Goal: Task Accomplishment & Management: Complete application form

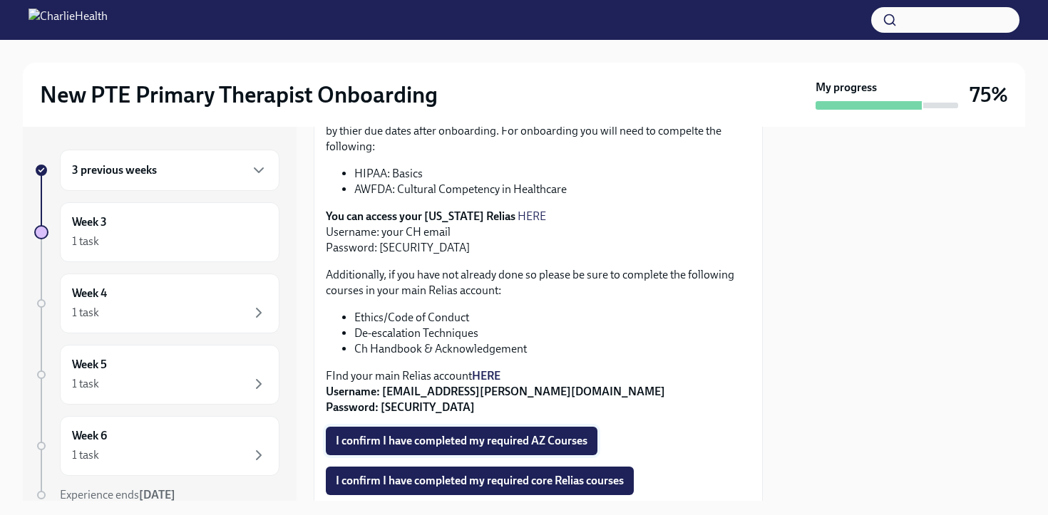
scroll to position [464, 0]
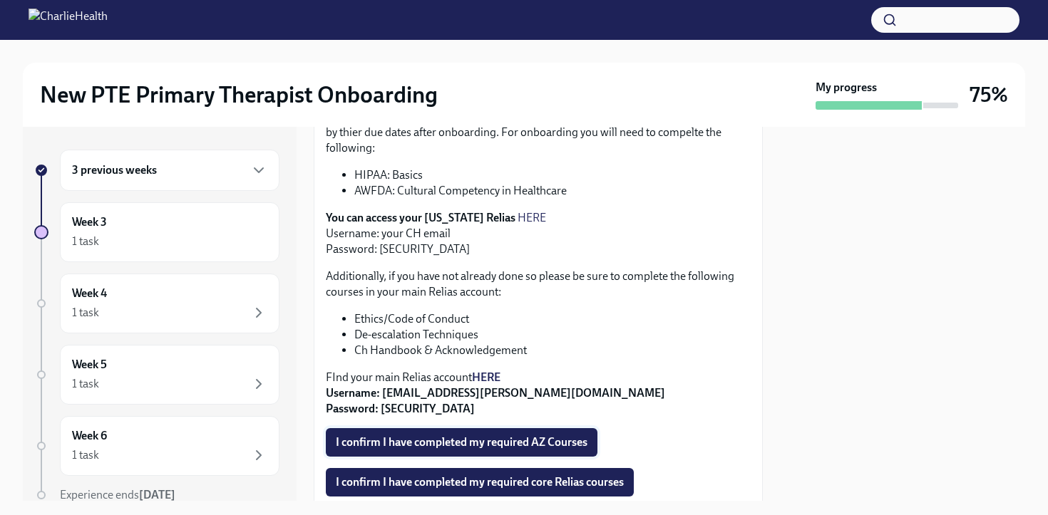
click at [512, 435] on span "I confirm I have completed my required AZ Courses" at bounding box center [462, 442] width 252 height 14
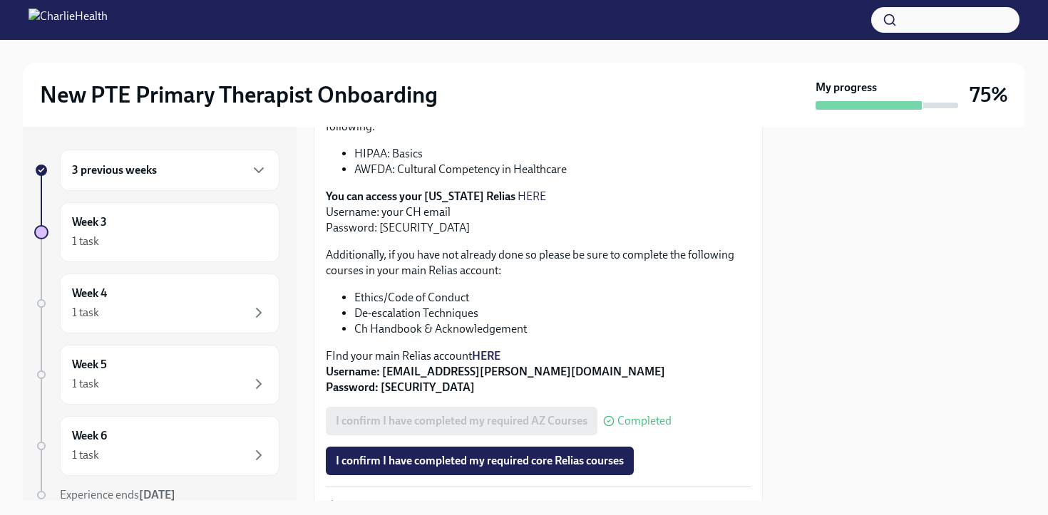
scroll to position [486, 0]
click at [567, 453] on span "I confirm I have completed my required core Relias courses" at bounding box center [480, 460] width 288 height 14
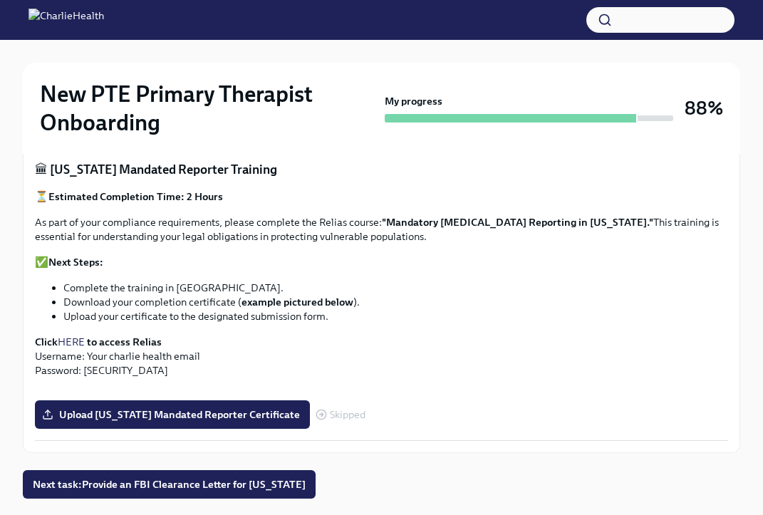
scroll to position [802, 0]
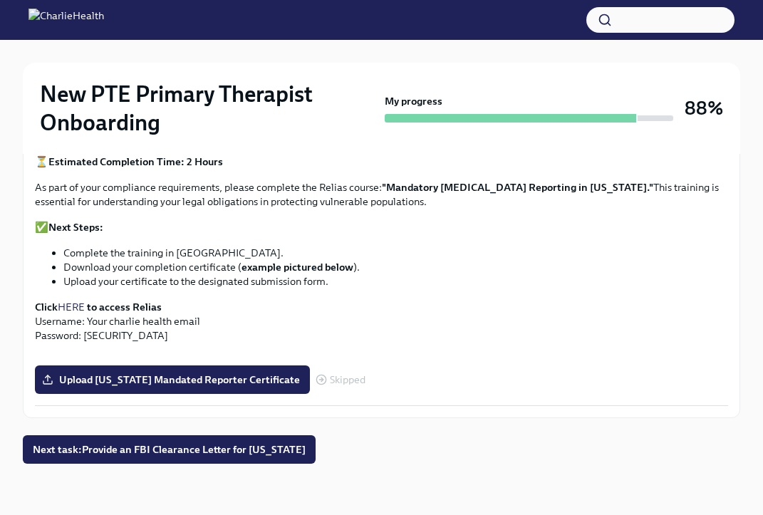
click at [126, 305] on strong "to access Relias" at bounding box center [124, 307] width 75 height 13
click at [71, 302] on link "HERE" at bounding box center [71, 307] width 27 height 13
click at [335, 381] on span "Skipped" at bounding box center [348, 380] width 36 height 11
click at [289, 450] on span "Next task : Provide an FBI Clearance Letter for [US_STATE]" at bounding box center [169, 450] width 273 height 14
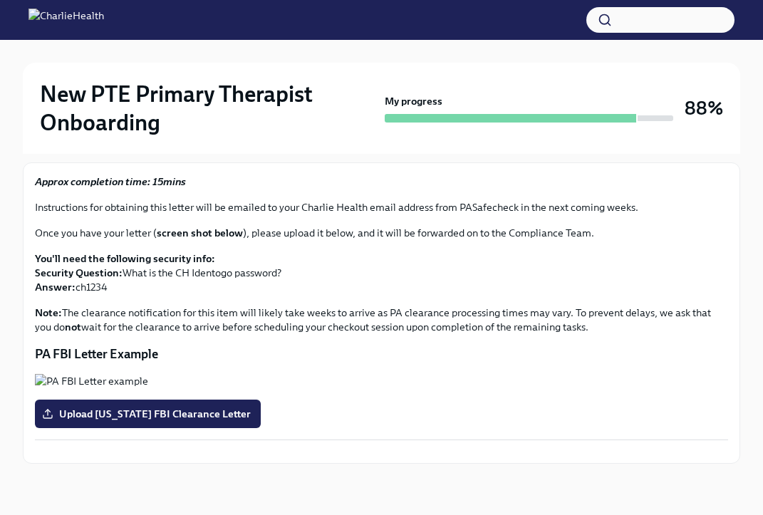
scroll to position [162, 0]
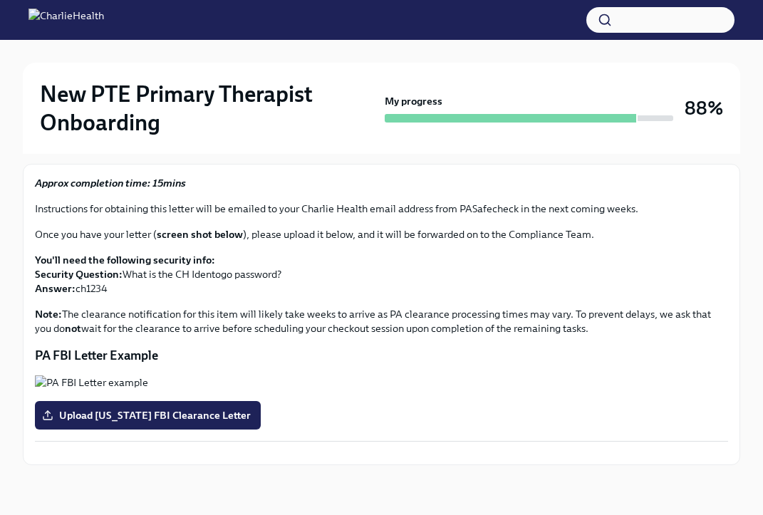
click at [171, 271] on p "You'll need the following security info: Security Question: What is the CH Iden…" at bounding box center [381, 274] width 693 height 43
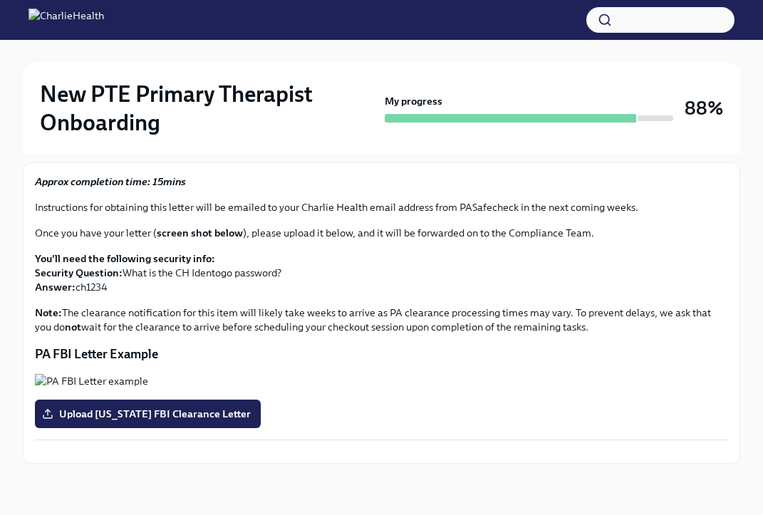
scroll to position [436, 0]
click at [384, 452] on button "Zoom image" at bounding box center [381, 452] width 693 height 0
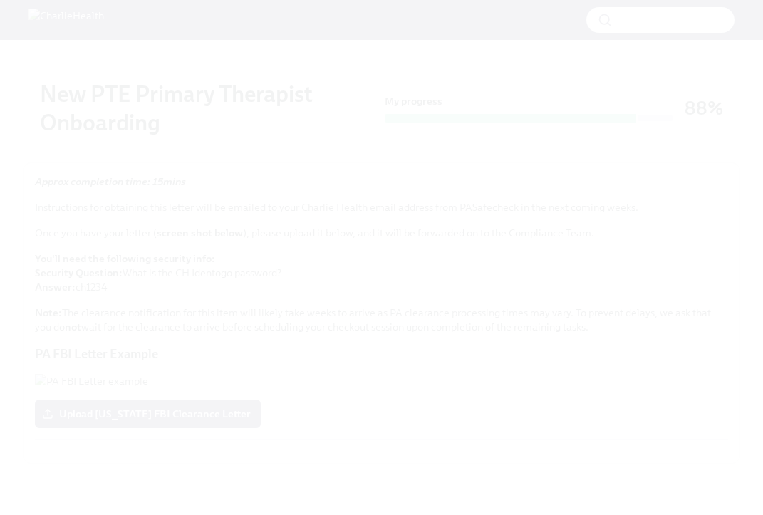
click at [428, 322] on button "Unzoom image" at bounding box center [381, 257] width 763 height 515
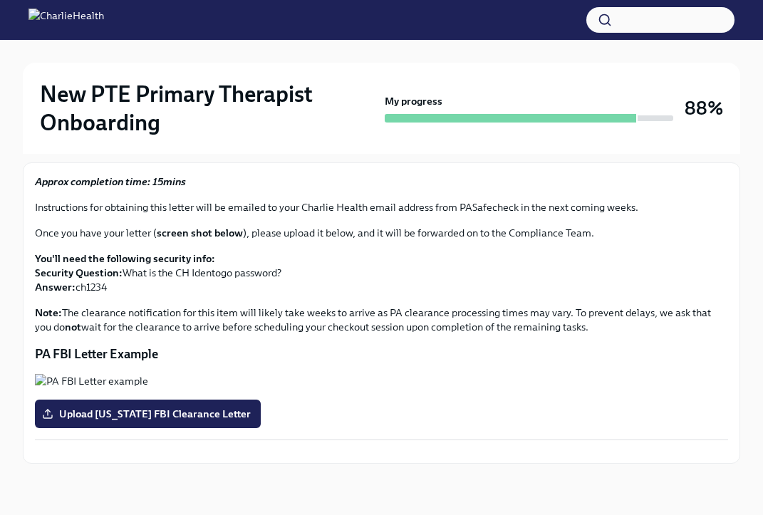
scroll to position [0, 0]
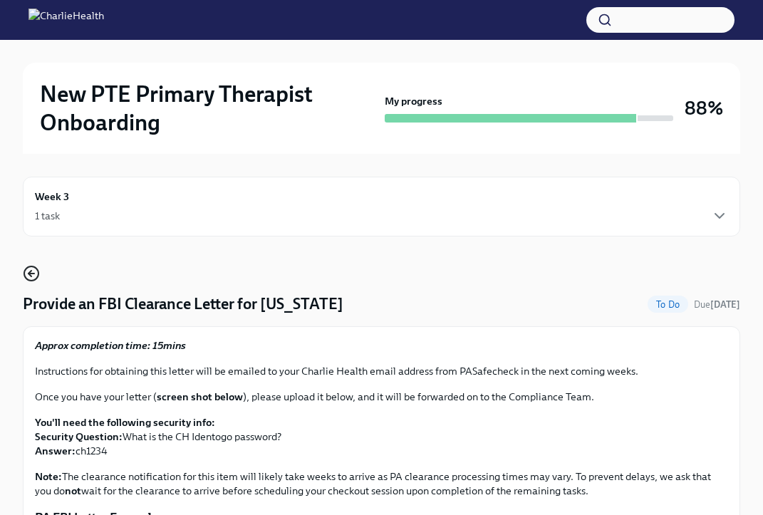
click at [29, 277] on icon "button" at bounding box center [31, 273] width 17 height 17
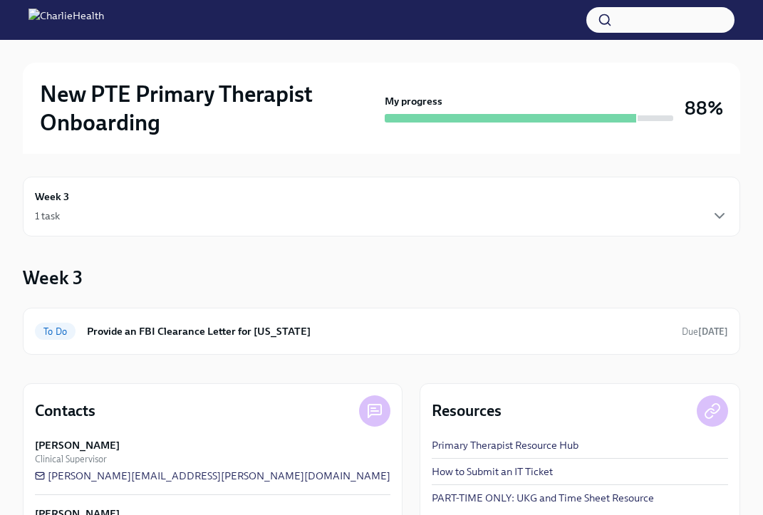
click at [67, 217] on div "1 task" at bounding box center [381, 215] width 693 height 17
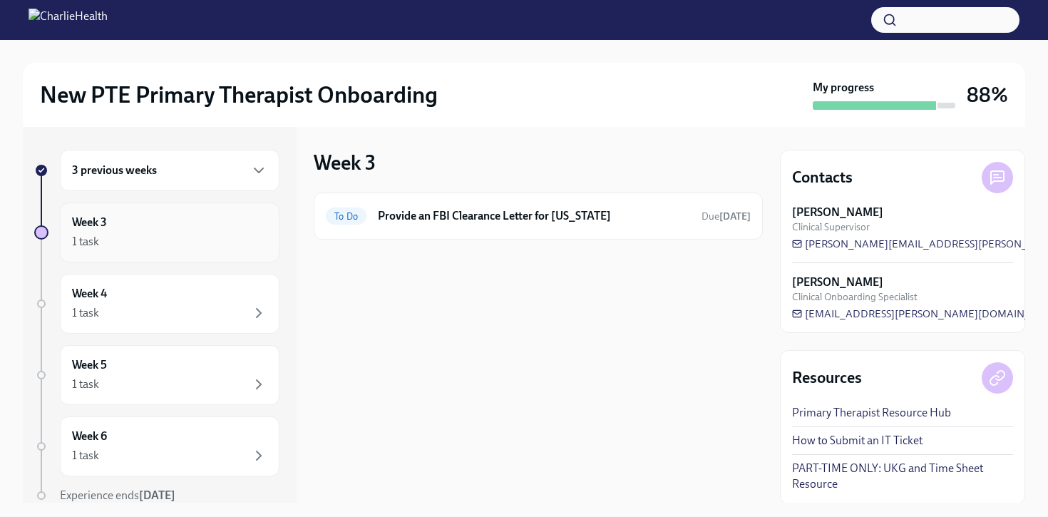
click at [145, 245] on div "1 task" at bounding box center [169, 241] width 195 height 17
click at [145, 319] on div "1 task" at bounding box center [169, 312] width 195 height 17
click at [152, 256] on div "Week 3 1 task" at bounding box center [170, 232] width 220 height 60
click at [182, 153] on div "3 previous weeks" at bounding box center [170, 170] width 220 height 41
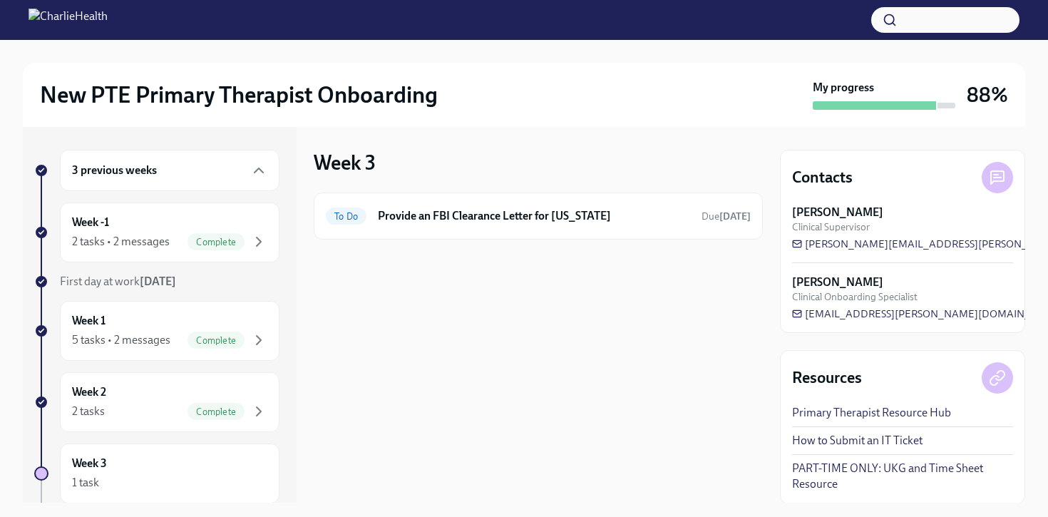
scroll to position [64, 0]
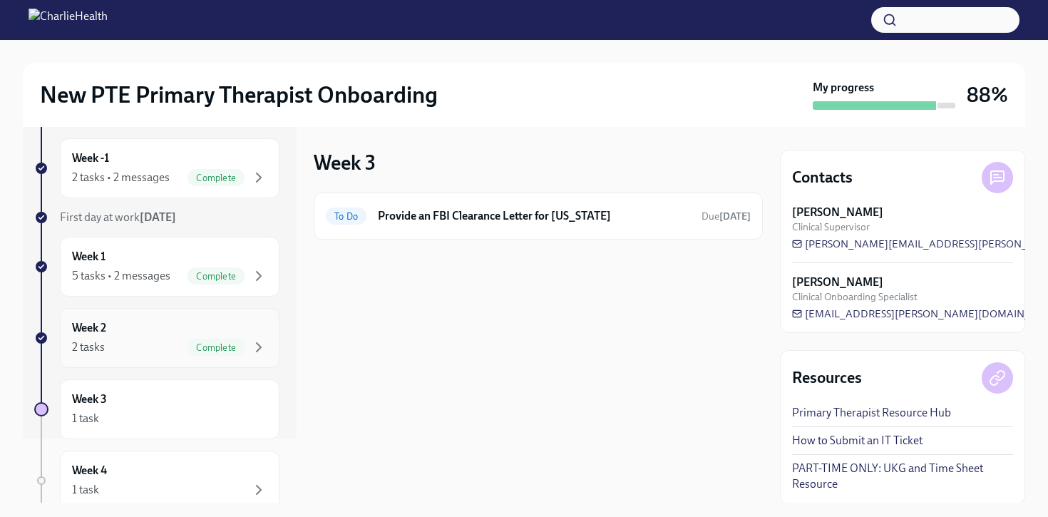
click at [172, 329] on div "Week 2 2 tasks Complete" at bounding box center [169, 338] width 195 height 36
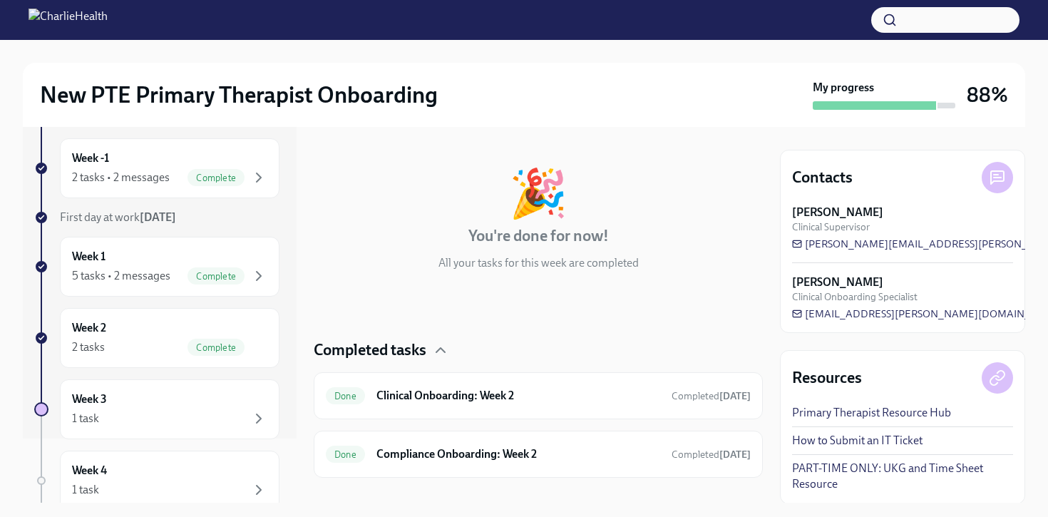
scroll to position [66, 0]
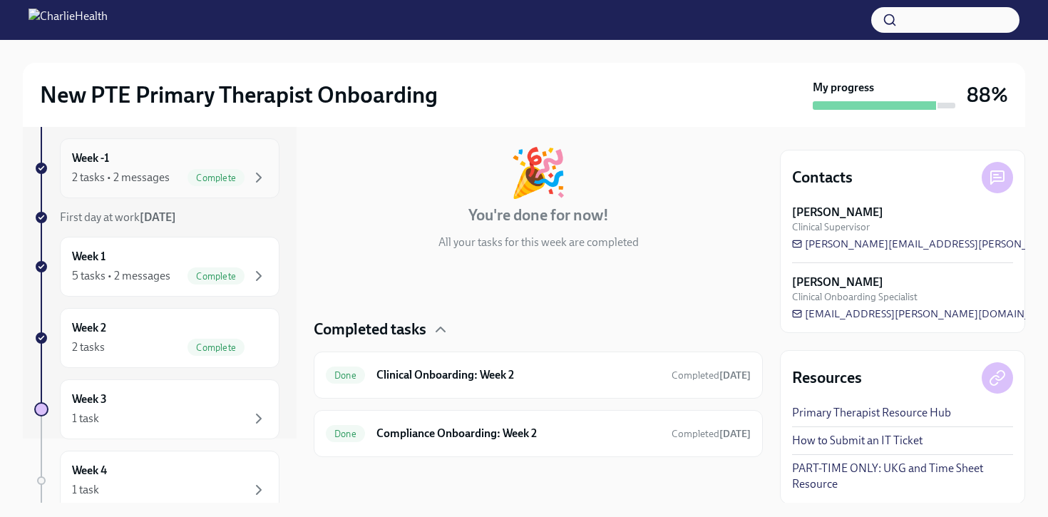
click at [167, 186] on div "Week -1 2 tasks • 2 messages Complete" at bounding box center [170, 168] width 220 height 60
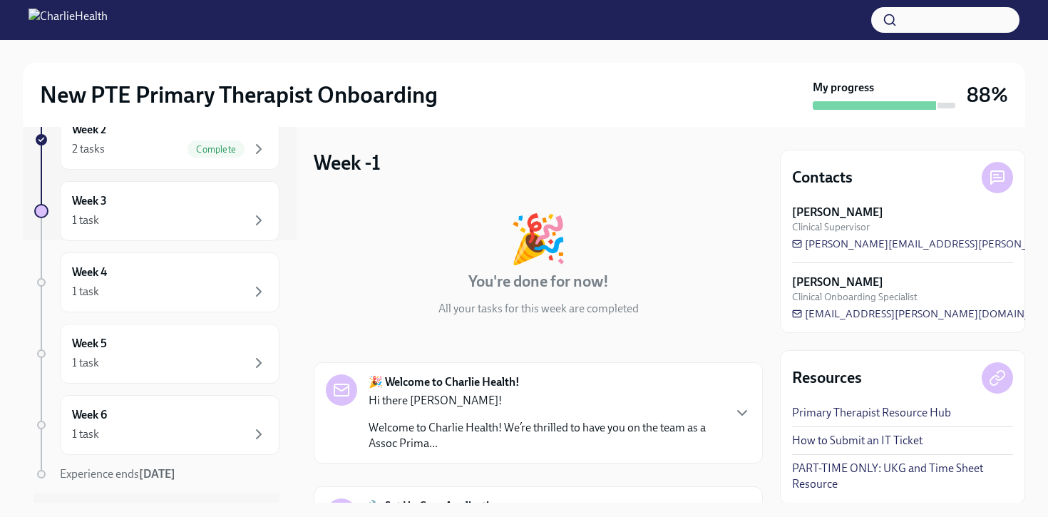
scroll to position [264, 0]
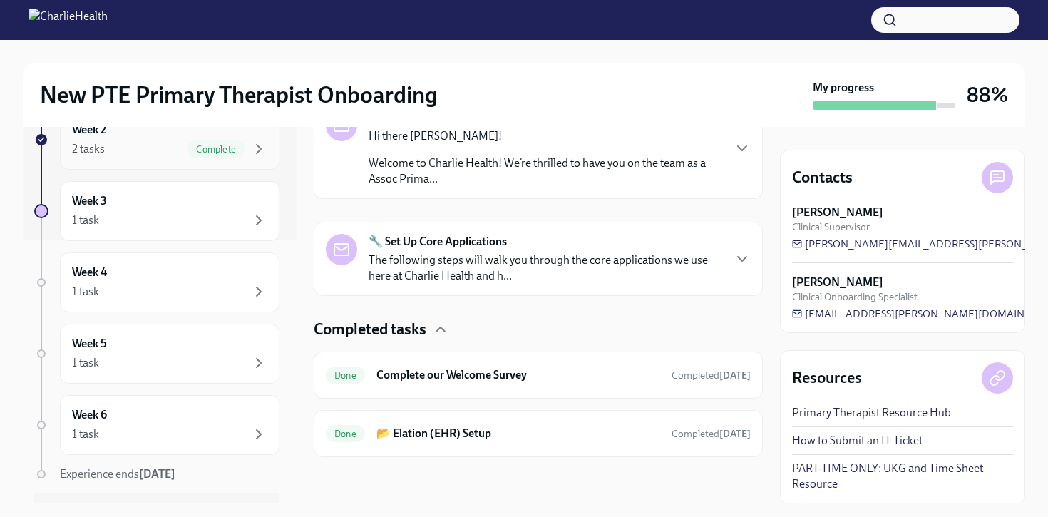
click at [188, 158] on div "Week 2 2 tasks Complete" at bounding box center [170, 140] width 220 height 60
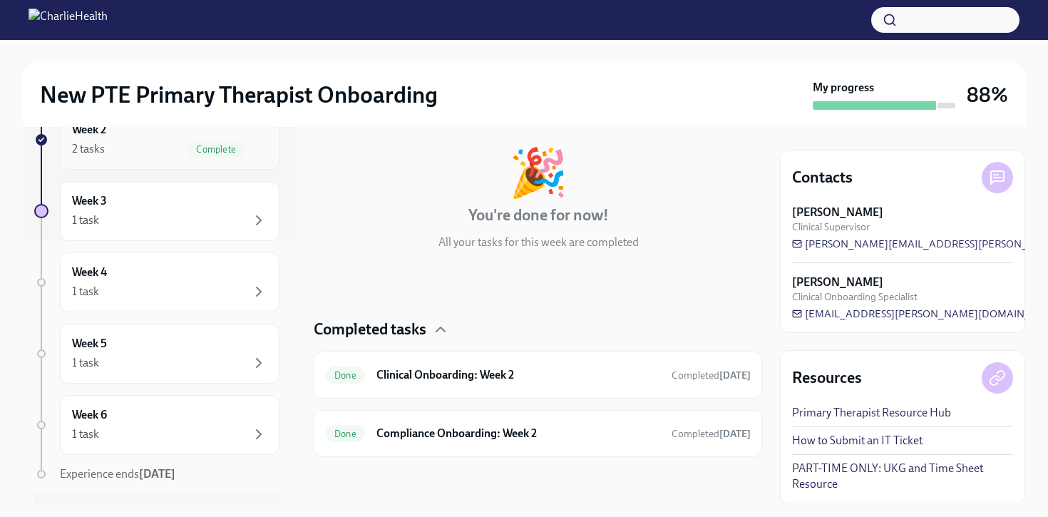
scroll to position [66, 0]
click at [562, 422] on div "Done Compliance Onboarding: Week 2 Completed [DATE]" at bounding box center [538, 433] width 425 height 23
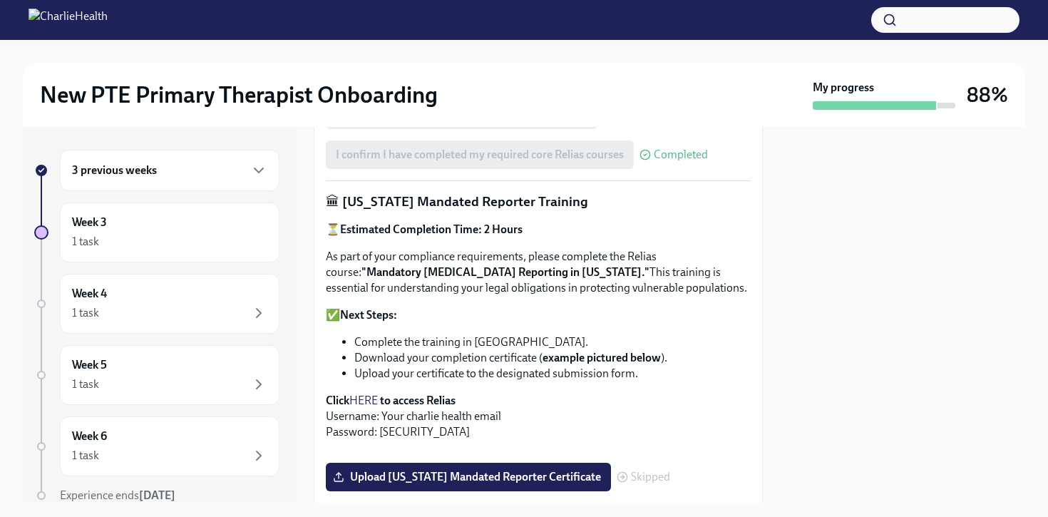
scroll to position [792, 0]
click at [615, 350] on strong "example pictured below" at bounding box center [601, 357] width 118 height 14
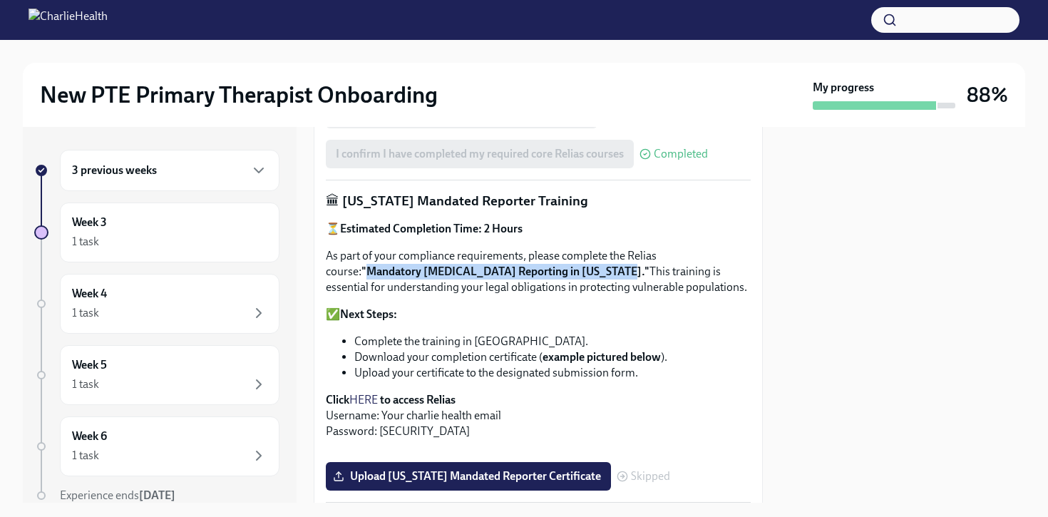
drag, startPoint x: 334, startPoint y: 257, endPoint x: 577, endPoint y: 262, distance: 243.1
click at [577, 264] on strong ""Mandatory [MEDICAL_DATA] Reporting in [US_STATE]."" at bounding box center [505, 271] width 288 height 14
copy strong "Mandatory [MEDICAL_DATA] Reporting in [US_STATE]"
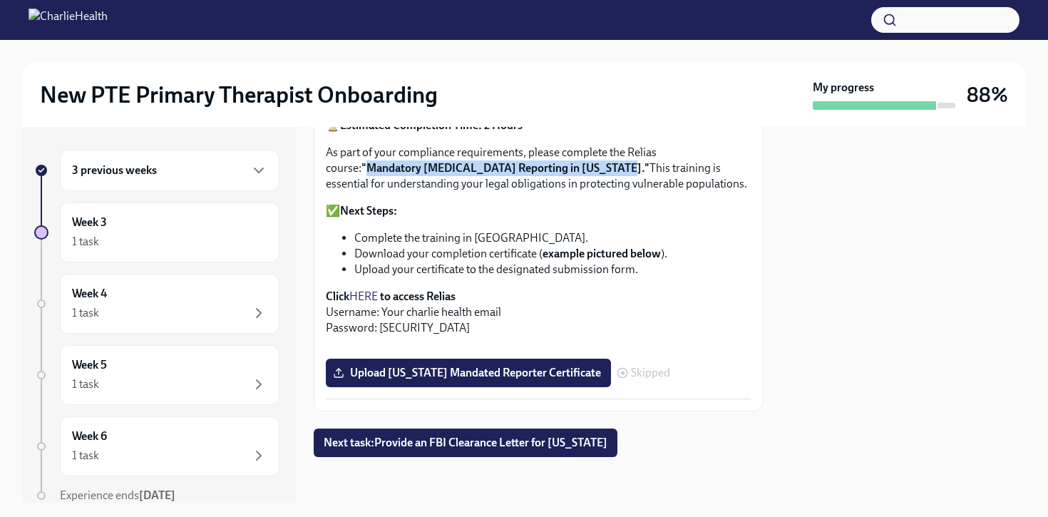
scroll to position [1144, 0]
click at [487, 383] on label "Upload [US_STATE] Mandated Reporter Certificate" at bounding box center [468, 372] width 285 height 29
click at [0, 0] on input "Upload [US_STATE] Mandated Reporter Certificate" at bounding box center [0, 0] width 0 height 0
click at [544, 453] on button "Next task : Provide an FBI Clearance Letter for [US_STATE]" at bounding box center [466, 442] width 304 height 29
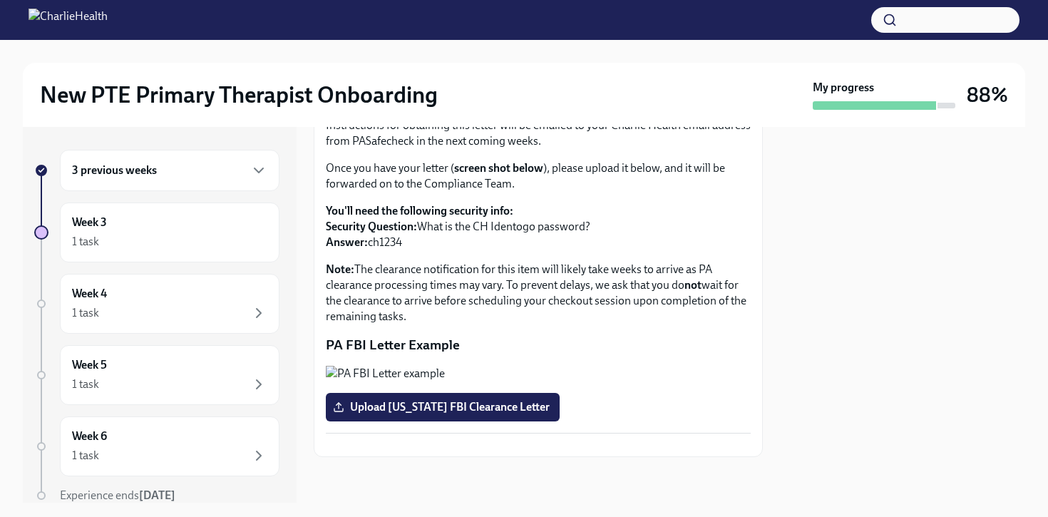
scroll to position [292, 0]
